Goal: Task Accomplishment & Management: Manage account settings

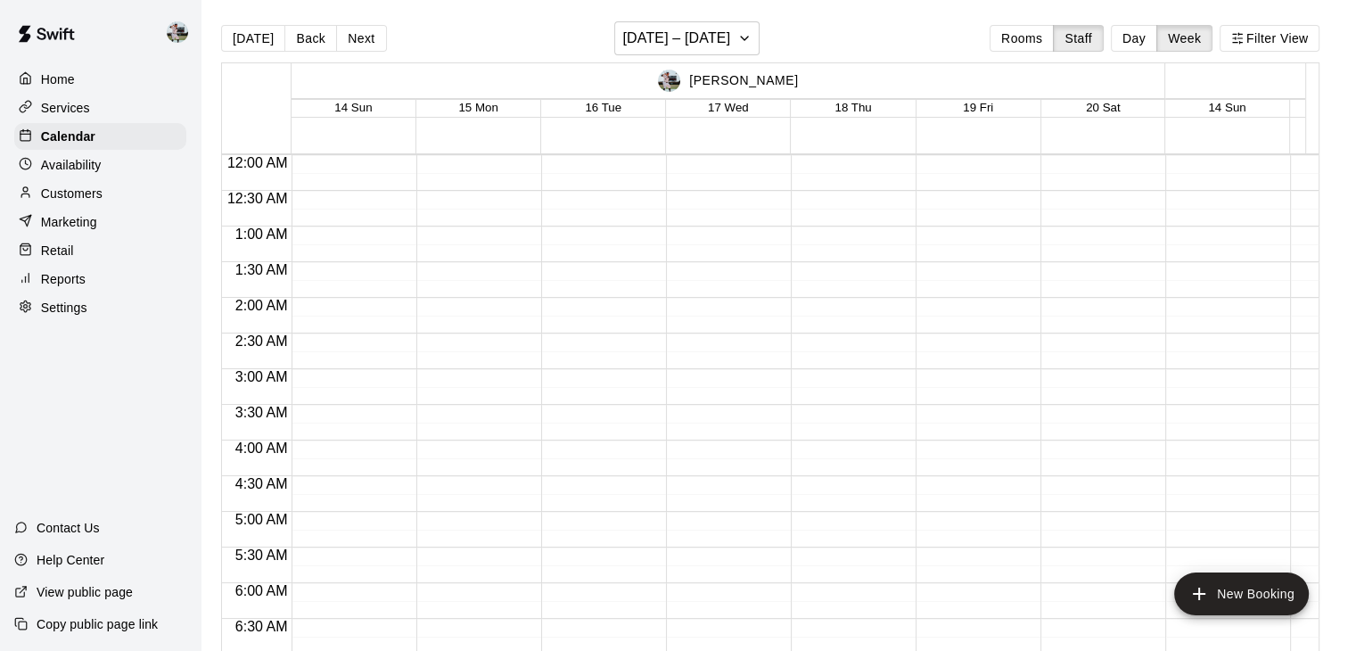
scroll to position [740, 11]
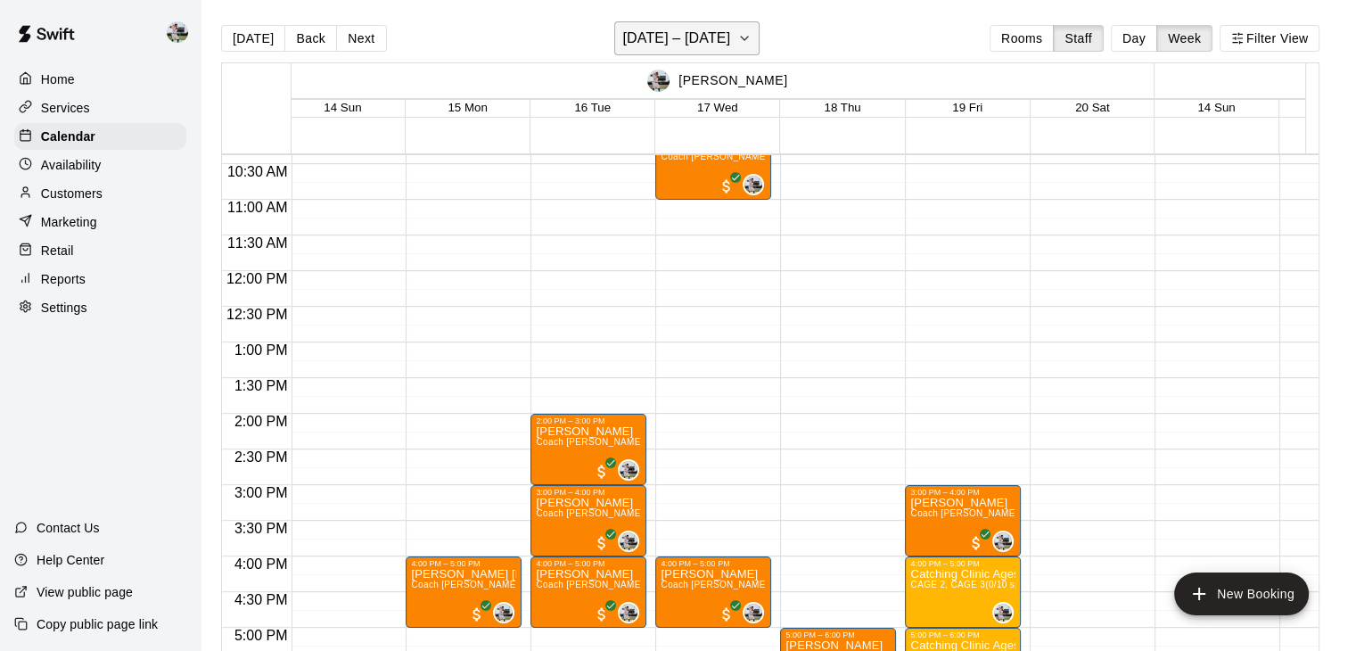
click at [729, 28] on h6 "[DATE] – [DATE]" at bounding box center [676, 38] width 108 height 25
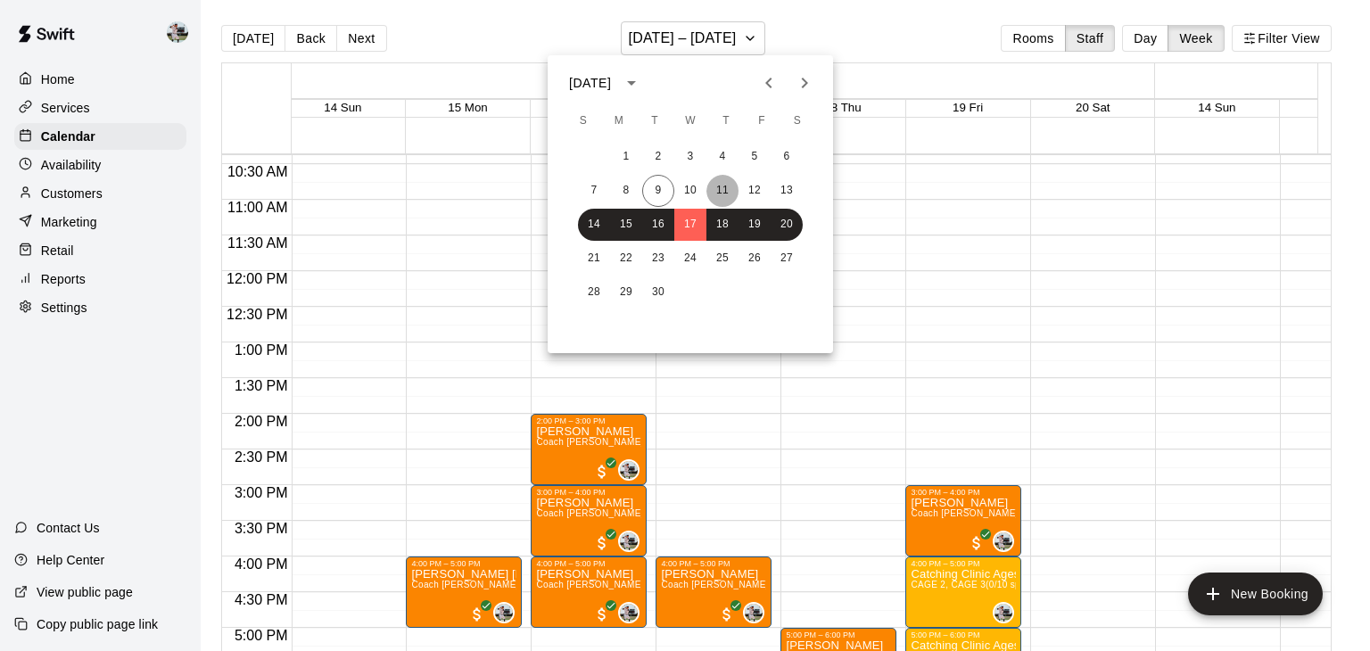
click at [719, 185] on button "11" at bounding box center [722, 191] width 32 height 32
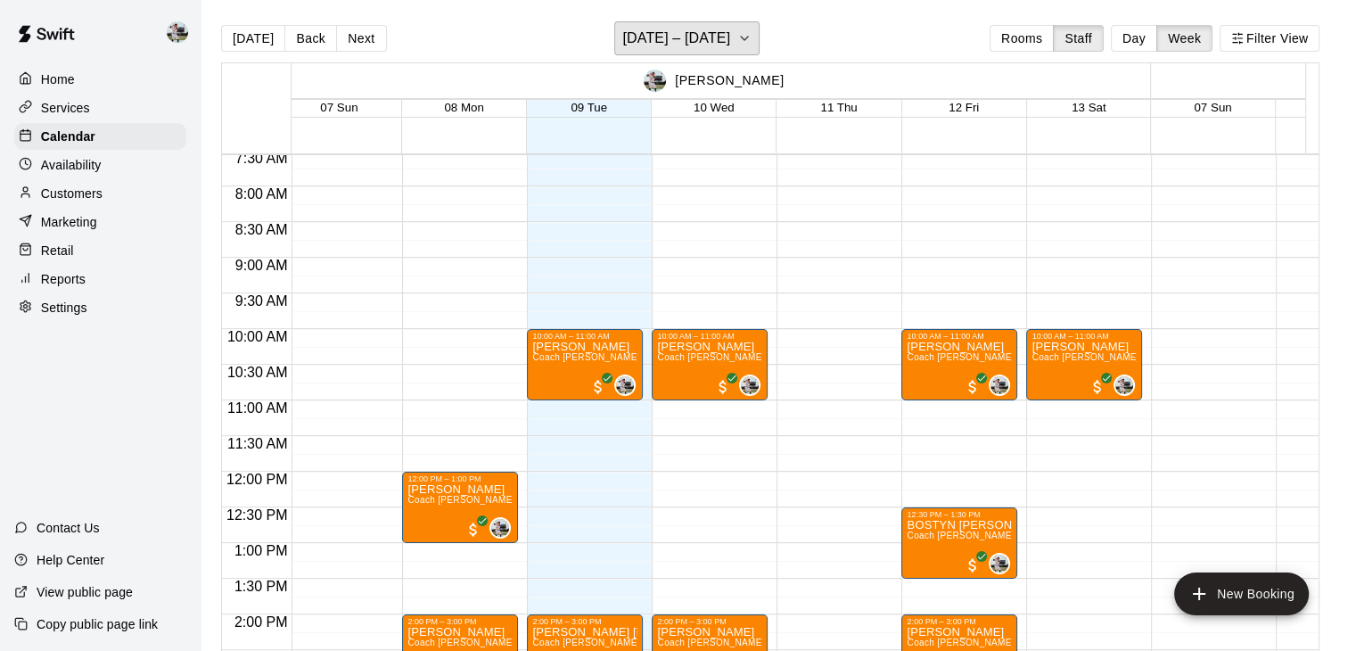
scroll to position [713, 14]
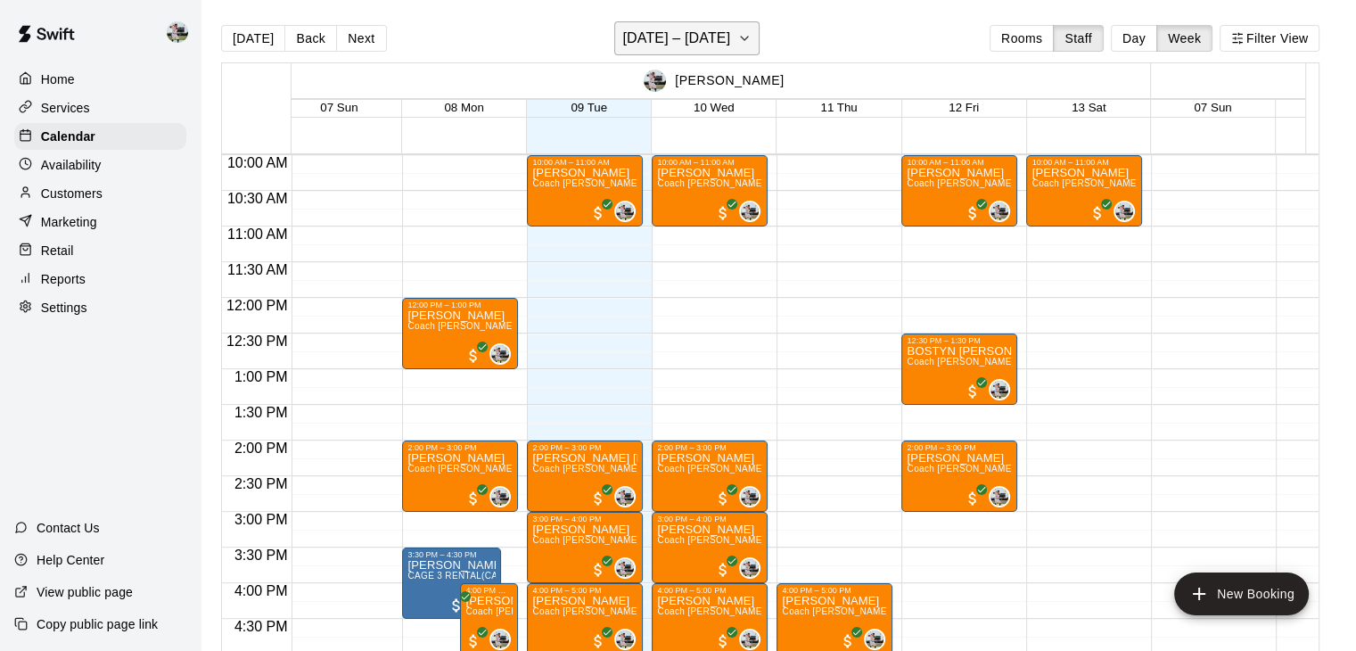
click at [703, 50] on h6 "[DATE] – [DATE]" at bounding box center [676, 38] width 108 height 25
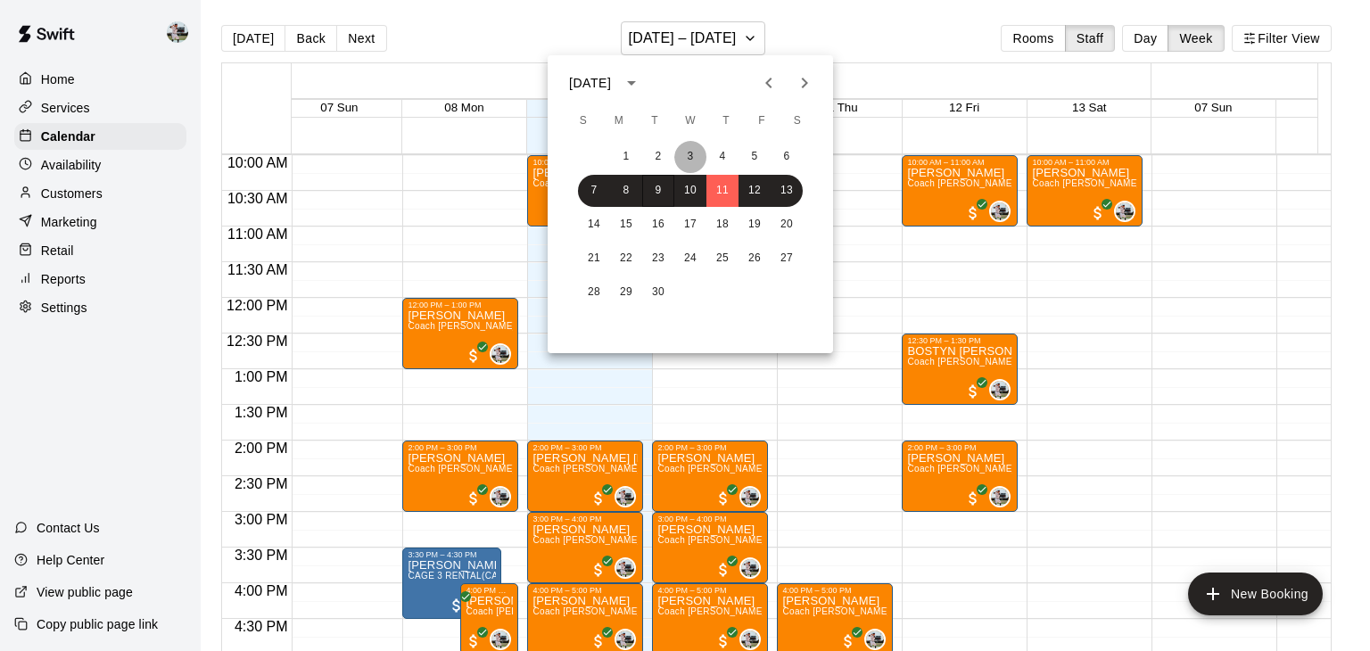
click at [677, 151] on button "3" at bounding box center [690, 157] width 32 height 32
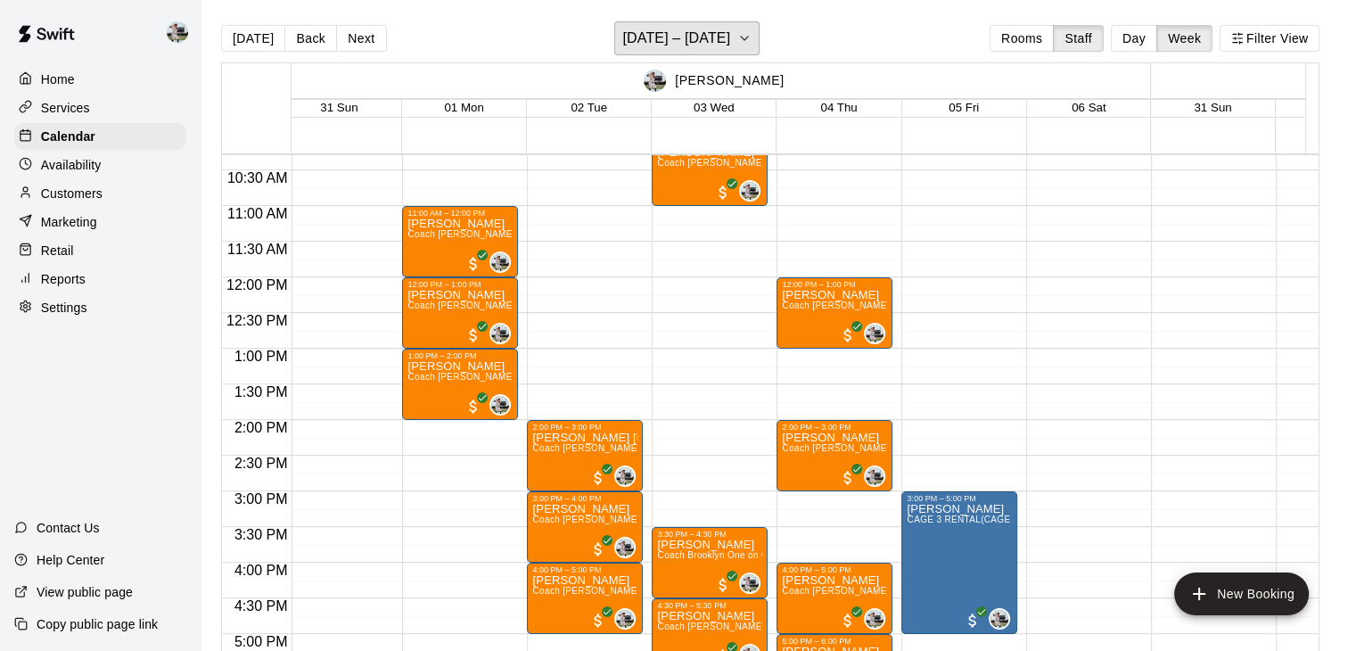
scroll to position [731, 14]
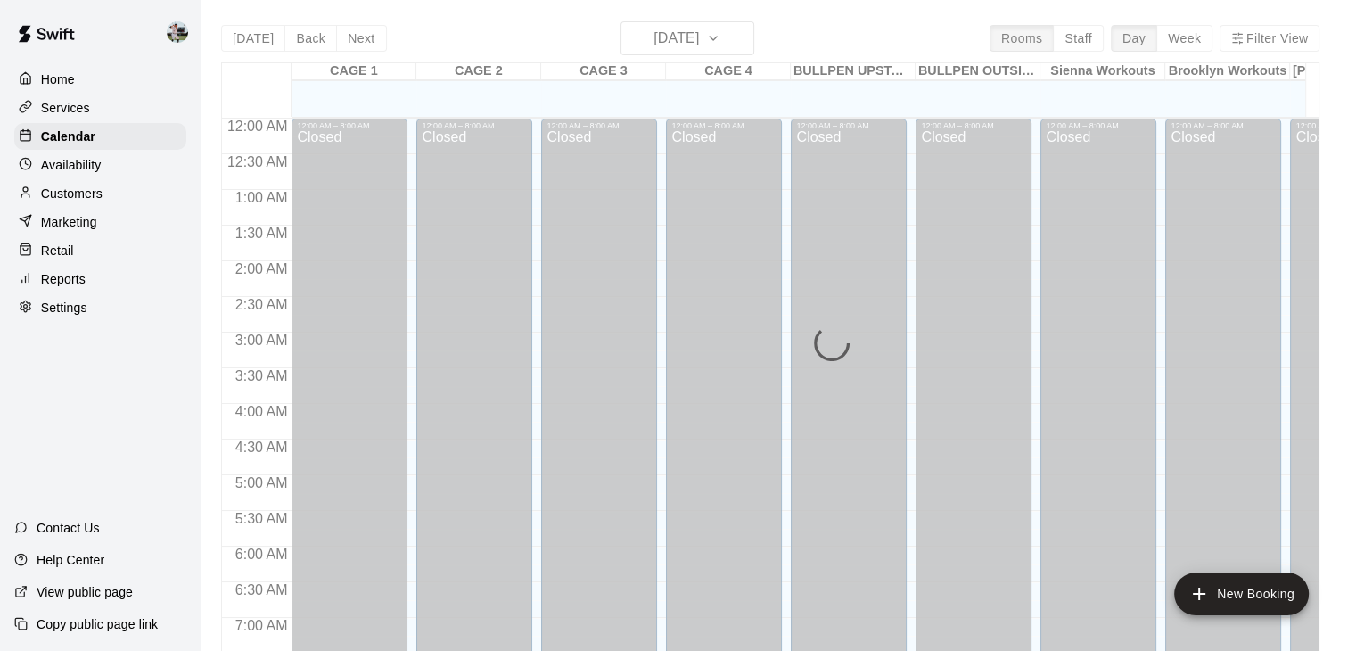
scroll to position [1105, 0]
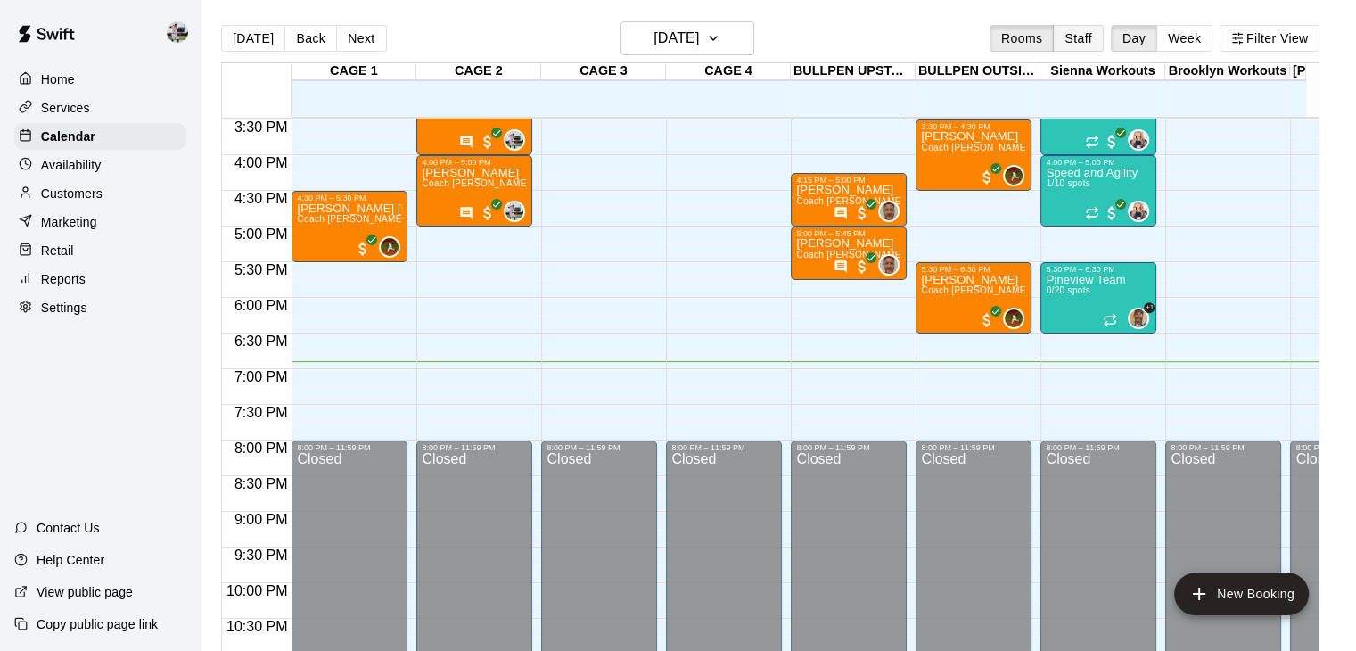
click at [1092, 38] on button "Staff" at bounding box center [1078, 38] width 51 height 27
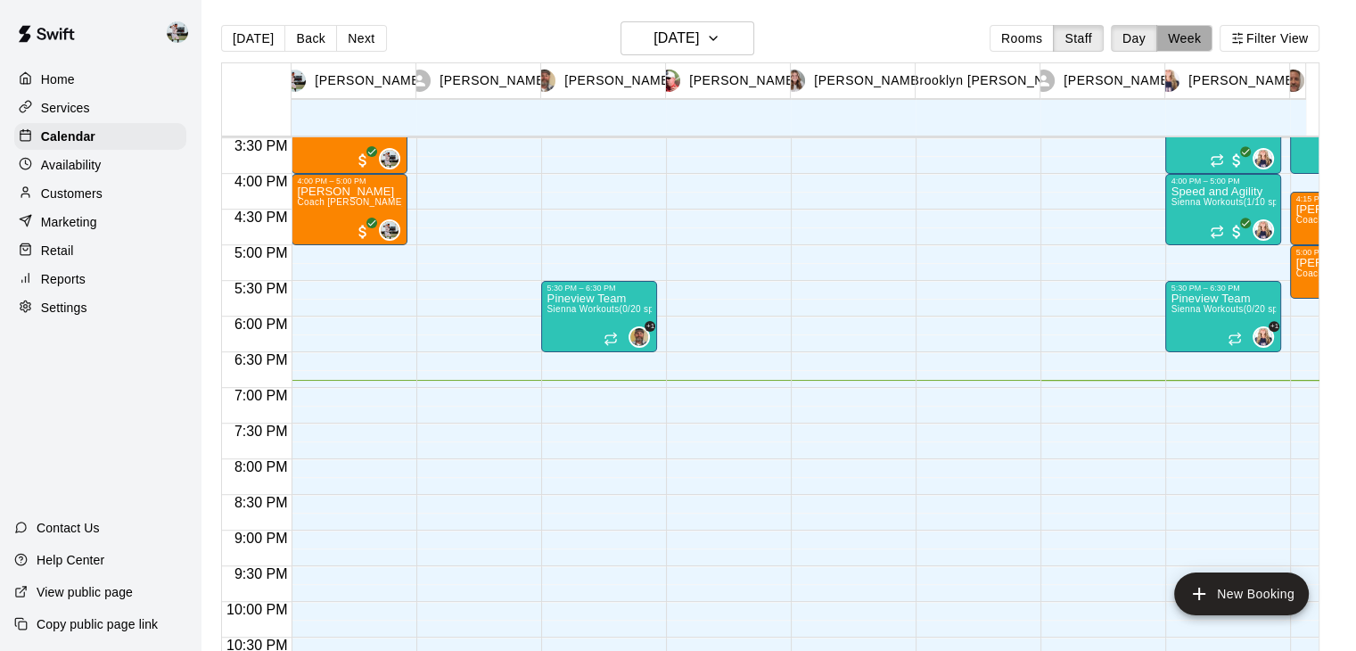
click at [1184, 39] on button "Week" at bounding box center [1185, 38] width 56 height 27
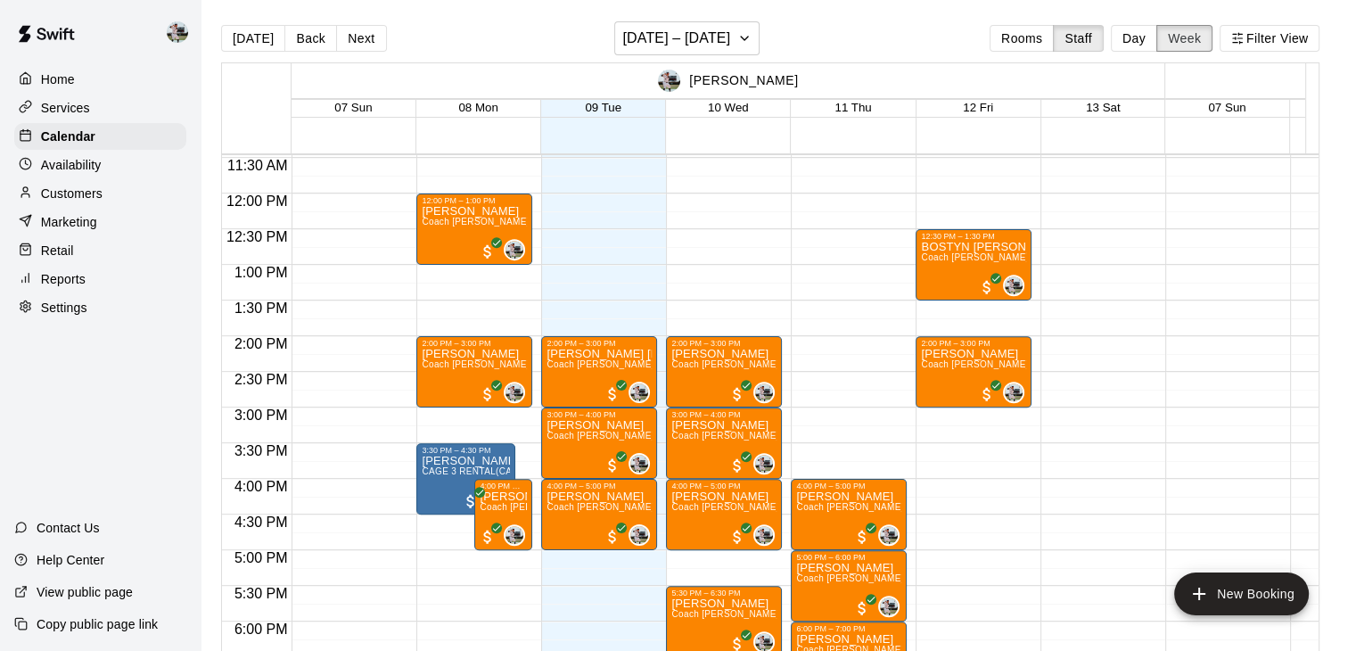
scroll to position [817, 0]
